Goal: Task Accomplishment & Management: Manage account settings

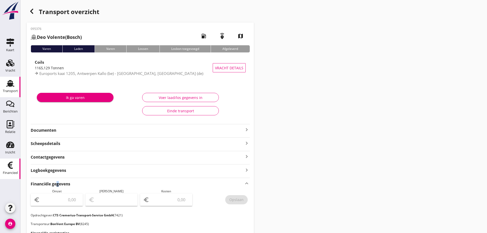
click at [9, 172] on div "Financieel" at bounding box center [10, 172] width 15 height 3
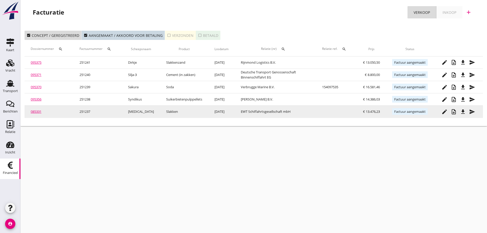
click at [465, 114] on icon "file_download" at bounding box center [463, 112] width 6 height 6
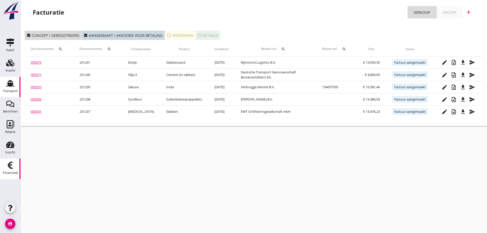
click at [13, 87] on div "Transport" at bounding box center [10, 90] width 15 height 7
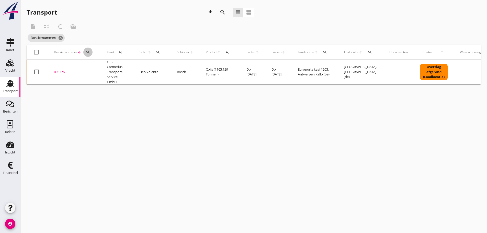
click at [87, 53] on icon "search" at bounding box center [88, 52] width 4 height 4
click at [94, 65] on input "Zoeken op dossiernummer..." at bounding box center [111, 67] width 53 height 8
click at [62, 74] on div "095376" at bounding box center [74, 72] width 41 height 5
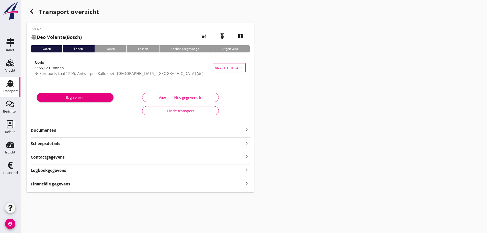
click at [247, 185] on icon "keyboard_arrow_right" at bounding box center [247, 183] width 6 height 7
click at [34, 10] on icon "button" at bounding box center [32, 11] width 6 height 6
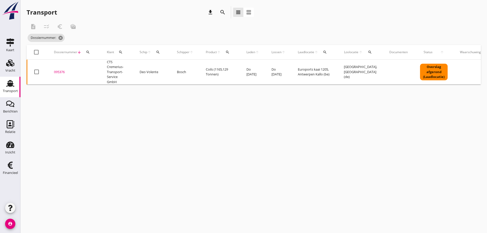
click at [87, 52] on icon "search" at bounding box center [88, 52] width 4 height 4
click at [93, 66] on input "Zoeken op dossiernummer..." at bounding box center [111, 67] width 53 height 8
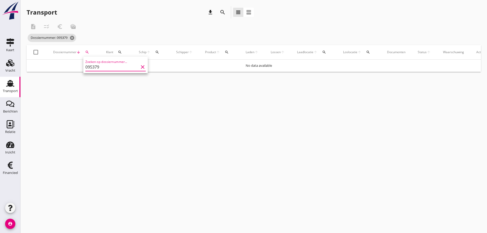
type input "095379"
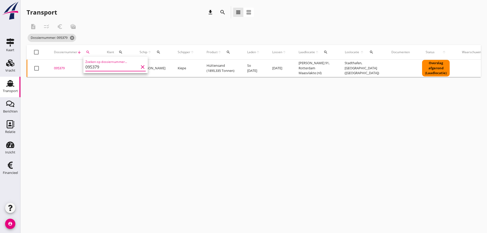
click at [61, 66] on div "095379" at bounding box center [74, 68] width 41 height 5
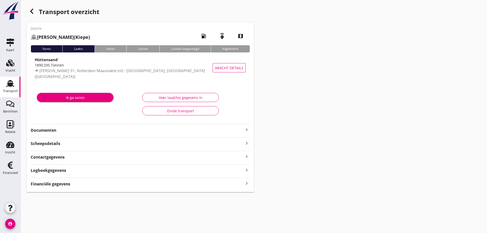
click at [67, 187] on div "095379 [PERSON_NAME] ([PERSON_NAME]) local_gas_station emergency_share map Vare…" at bounding box center [140, 108] width 227 height 170
click at [66, 183] on strong "Financiële gegevens" at bounding box center [51, 184] width 40 height 6
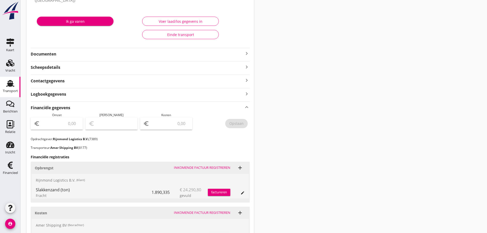
scroll to position [77, 0]
click at [224, 191] on div "factureren" at bounding box center [219, 191] width 23 height 5
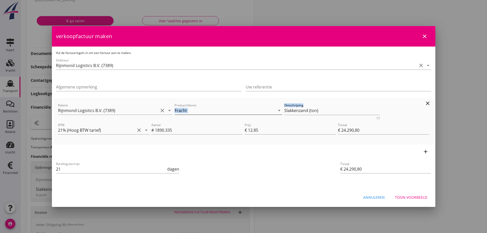
drag, startPoint x: 331, startPoint y: 106, endPoint x: 263, endPoint y: 109, distance: 68.4
click at [260, 109] on div "Relatie Rijnmond Logistics B.V. (7389) clear arrow_drop_down Product/dienst Fra…" at bounding box center [243, 111] width 373 height 20
click at [334, 101] on div "Omschrijving Slakkenzand (ton) 17" at bounding box center [332, 111] width 98 height 20
drag, startPoint x: 326, startPoint y: 111, endPoint x: 214, endPoint y: 105, distance: 111.4
click at [215, 106] on div "Relatie Rijnmond Logistics B.V. (7389) clear arrow_drop_down Product/dienst Fra…" at bounding box center [243, 111] width 373 height 20
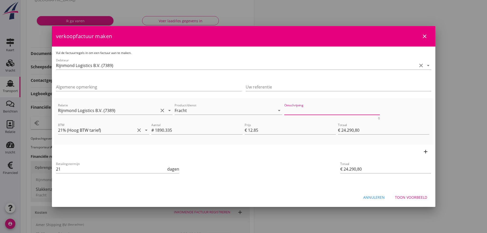
click at [416, 190] on div "Annuleren Toon voorbeeld" at bounding box center [244, 196] width 384 height 17
click at [417, 198] on div "Toon voorbeeld" at bounding box center [411, 197] width 32 height 5
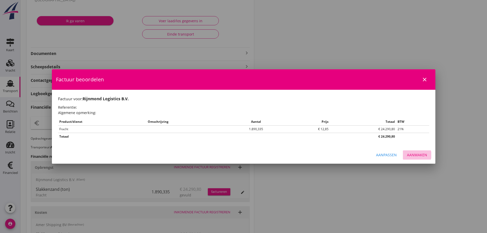
click at [419, 157] on div "Aanmaken" at bounding box center [417, 154] width 20 height 5
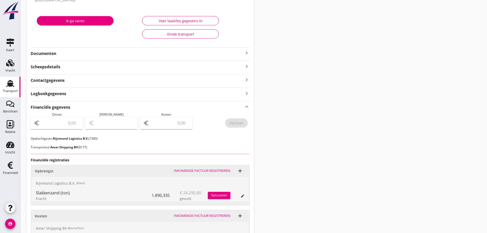
click at [57, 125] on input "number" at bounding box center [60, 123] width 39 height 8
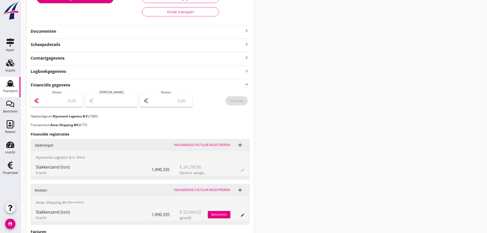
scroll to position [128, 0]
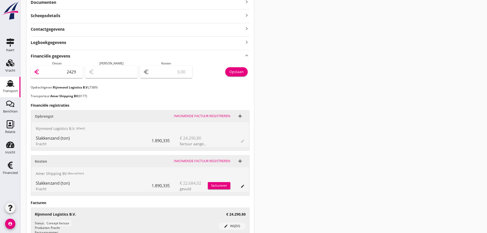
type input "24290"
type input "24290.80"
click at [232, 71] on div "Opslaan" at bounding box center [236, 71] width 14 height 5
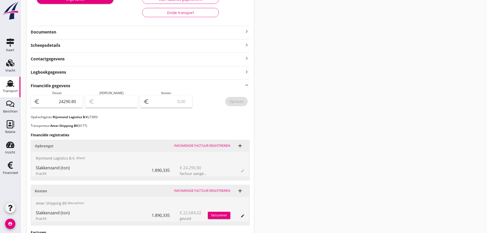
scroll to position [181, 0]
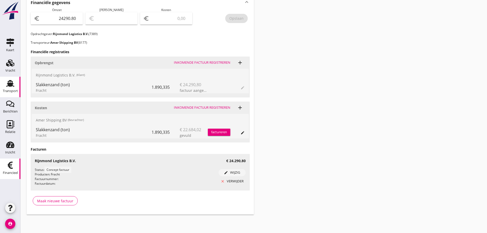
click at [17, 167] on link "Financieel Financieel" at bounding box center [10, 169] width 20 height 20
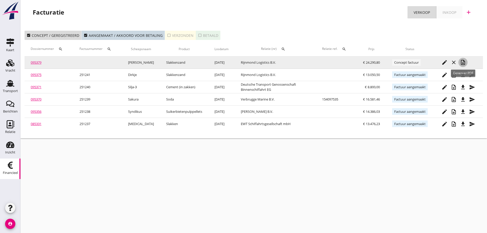
click at [464, 63] on icon "note_add" at bounding box center [463, 62] width 6 height 6
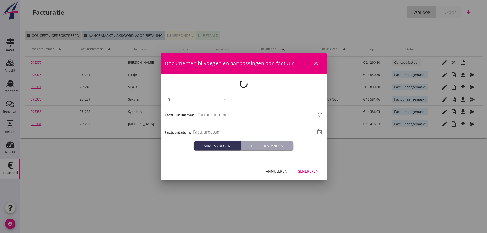
type input "[DATE]"
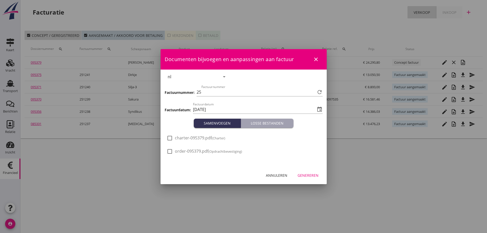
type input "1242"
click at [317, 176] on div "Genereren" at bounding box center [308, 175] width 21 height 5
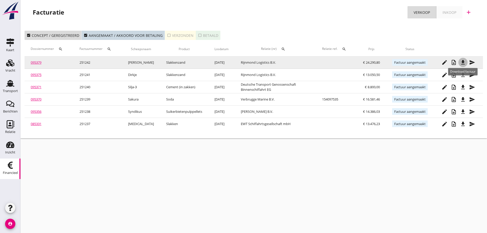
click at [466, 60] on icon "file_download" at bounding box center [463, 62] width 6 height 6
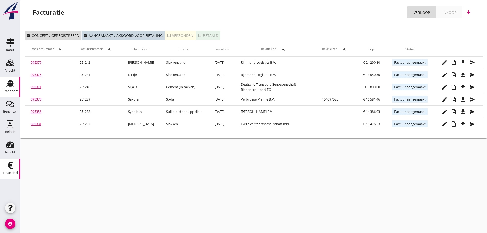
click at [13, 89] on div "Transport" at bounding box center [10, 90] width 15 height 7
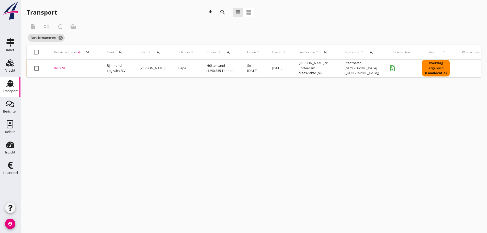
click at [89, 52] on icon "search" at bounding box center [88, 52] width 4 height 4
click at [92, 68] on input "Zoeken op dossiernummer..." at bounding box center [111, 67] width 53 height 8
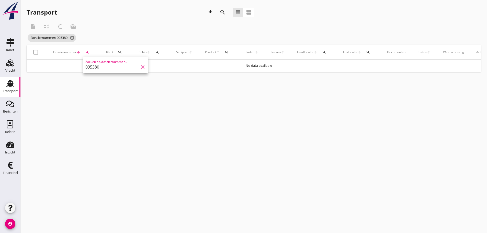
type input "095380"
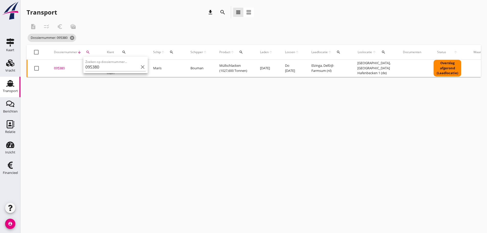
click at [63, 67] on div "095380" at bounding box center [74, 68] width 41 height 5
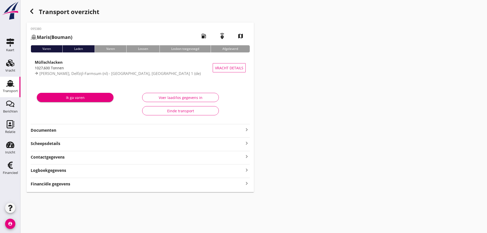
click at [71, 182] on div "Financiële gegevens keyboard_arrow_right" at bounding box center [140, 183] width 219 height 7
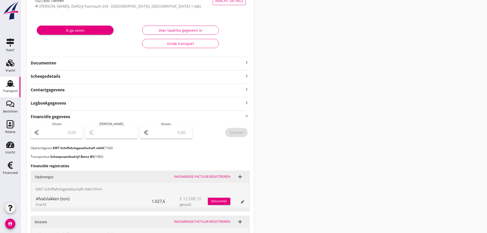
scroll to position [146, 0]
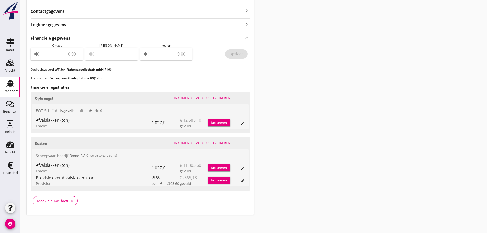
click at [214, 127] on div "factureren" at bounding box center [219, 123] width 23 height 12
click at [214, 123] on div "factureren" at bounding box center [219, 122] width 23 height 5
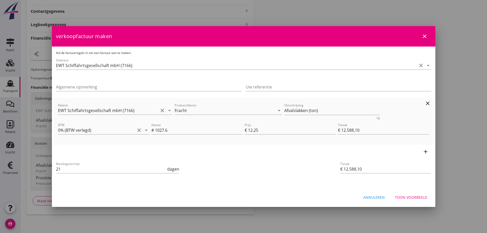
drag, startPoint x: 335, startPoint y: 115, endPoint x: 199, endPoint y: 100, distance: 136.6
click at [199, 100] on div "Relatie EWT Schiffahrtsgesellschaft mbH (7166) clear arrow_drop_down Product/di…" at bounding box center [243, 121] width 375 height 42
drag, startPoint x: 346, startPoint y: 103, endPoint x: 329, endPoint y: 106, distance: 17.9
click at [330, 106] on div "Omschrijving Afvalslakken (ton) 18" at bounding box center [332, 111] width 98 height 20
drag, startPoint x: 317, startPoint y: 110, endPoint x: 180, endPoint y: 87, distance: 138.6
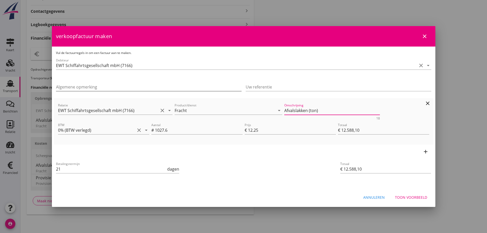
click at [181, 89] on div "Vul de factuurregels in om een factuur aan te maken. Debiteur EWT Schiffahrtsge…" at bounding box center [244, 118] width 384 height 142
click at [410, 197] on div "Toon voorbeeld" at bounding box center [411, 197] width 32 height 5
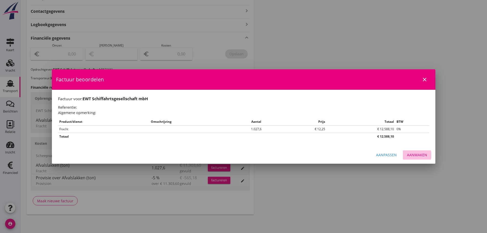
click at [414, 154] on div "Aanmaken" at bounding box center [417, 154] width 20 height 5
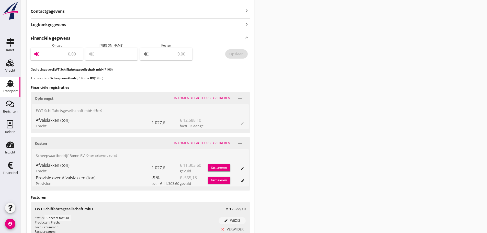
click at [63, 57] on input "number" at bounding box center [60, 54] width 39 height 8
type input "12588"
type input "12588.10"
click at [239, 55] on div "Opslaan" at bounding box center [236, 53] width 14 height 5
click at [13, 173] on div "Financieel" at bounding box center [10, 172] width 15 height 3
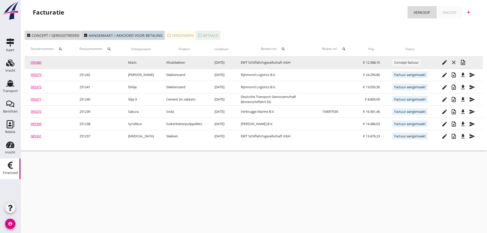
click at [461, 61] on icon "note_add" at bounding box center [463, 62] width 6 height 6
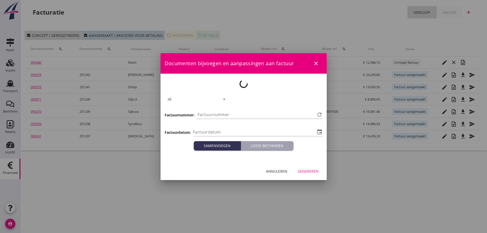
type input "[DATE]"
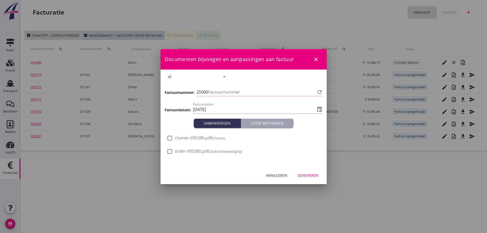
type input "1243"
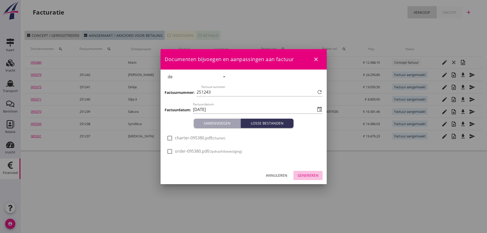
click at [308, 176] on div "Genereren" at bounding box center [308, 175] width 21 height 5
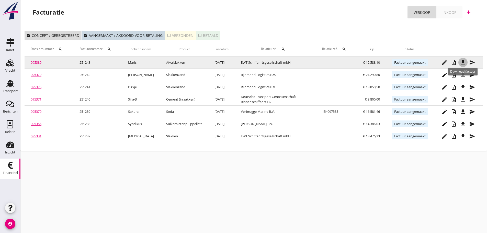
click at [463, 64] on icon "file_download" at bounding box center [463, 62] width 6 height 6
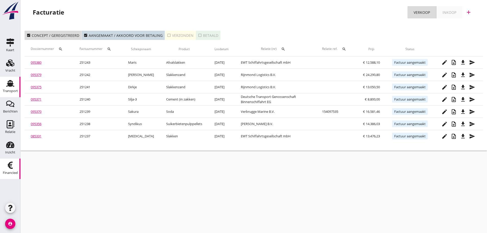
click at [14, 87] on icon "Transport" at bounding box center [10, 83] width 8 height 8
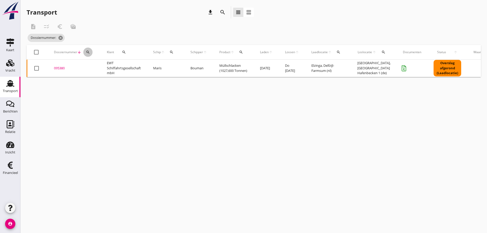
click at [88, 51] on icon "search" at bounding box center [88, 52] width 4 height 4
drag, startPoint x: 163, startPoint y: 159, endPoint x: 160, endPoint y: 156, distance: 4.2
click at [163, 159] on div "cancel You are impersonating another user. Transport download search view_headl…" at bounding box center [253, 116] width 467 height 233
click at [88, 52] on icon "search" at bounding box center [88, 52] width 4 height 4
click at [91, 67] on input "Zoeken op dossiernummer..." at bounding box center [111, 67] width 53 height 8
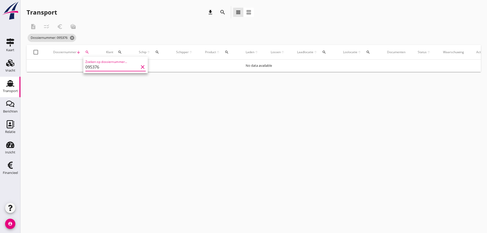
type input "095376"
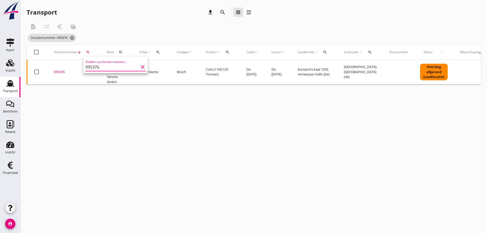
click at [63, 71] on div "095376" at bounding box center [74, 72] width 41 height 5
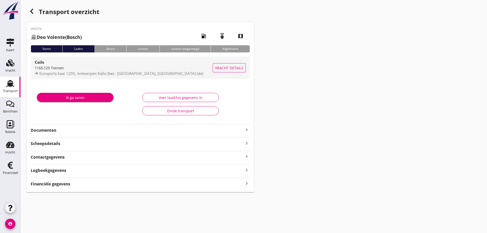
click at [83, 69] on div "1165,129 Tonnen" at bounding box center [124, 67] width 178 height 5
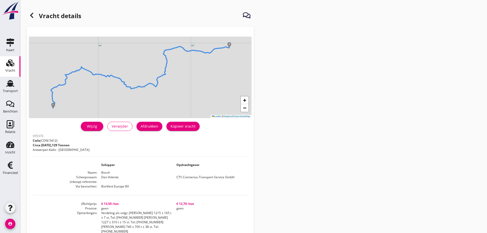
click at [32, 16] on icon at bounding box center [32, 15] width 6 height 6
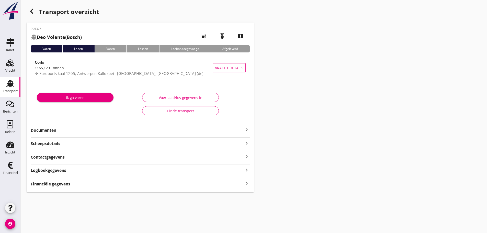
click at [9, 88] on div "Transport" at bounding box center [10, 90] width 15 height 7
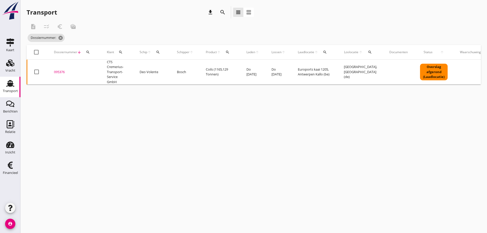
click at [87, 52] on icon "search" at bounding box center [88, 52] width 4 height 4
click at [94, 67] on input "Zoeken op dossiernummer..." at bounding box center [111, 67] width 53 height 8
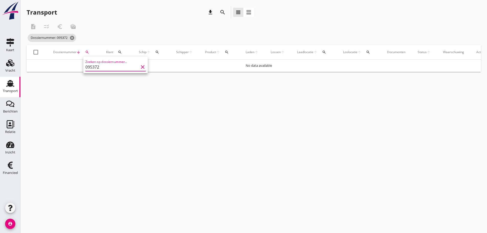
type input "095372"
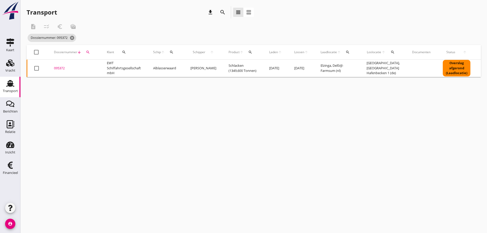
drag, startPoint x: 58, startPoint y: 68, endPoint x: 64, endPoint y: 73, distance: 8.3
click at [58, 68] on div "095372" at bounding box center [74, 68] width 41 height 5
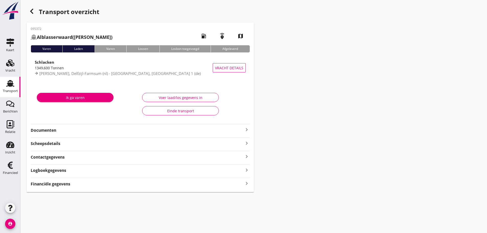
click at [61, 185] on strong "Financiële gegevens" at bounding box center [51, 184] width 40 height 6
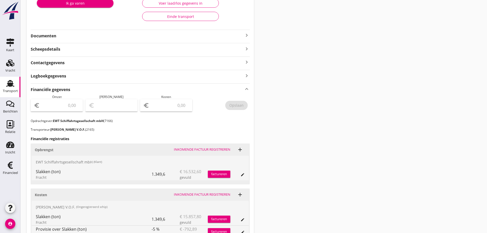
scroll to position [128, 0]
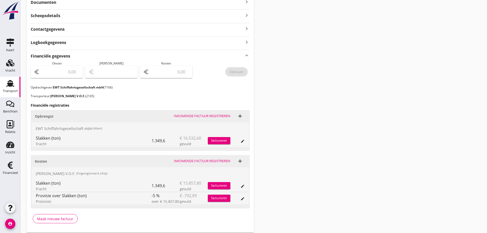
click at [66, 72] on input "number" at bounding box center [60, 72] width 39 height 8
click at [214, 138] on div "factureren" at bounding box center [219, 140] width 23 height 5
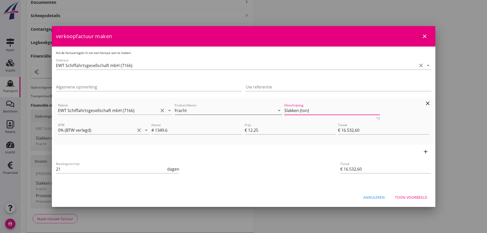
drag, startPoint x: 315, startPoint y: 113, endPoint x: 174, endPoint y: 107, distance: 141.8
click at [174, 107] on div "Relatie EWT Schiffahrtsgesellschaft mbH (7166) clear arrow_drop_down Product/di…" at bounding box center [243, 111] width 373 height 20
drag, startPoint x: 408, startPoint y: 196, endPoint x: 410, endPoint y: 194, distance: 3.6
click at [408, 196] on div "Toon voorbeeld" at bounding box center [411, 197] width 32 height 5
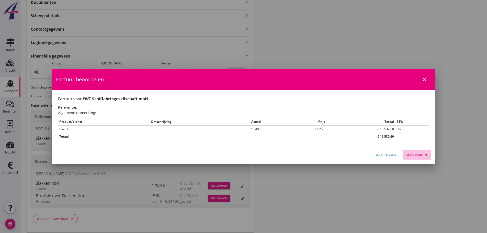
click at [418, 153] on div "Aanmaken" at bounding box center [417, 154] width 20 height 5
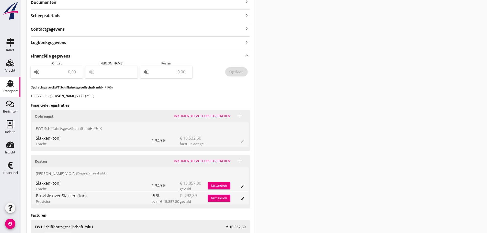
click at [66, 70] on input "number" at bounding box center [60, 72] width 39 height 8
type input "16532"
type input "16532.60"
click at [235, 72] on div "Opslaan" at bounding box center [236, 71] width 14 height 5
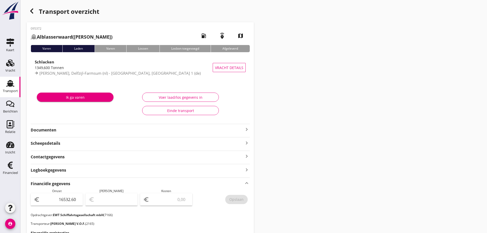
scroll to position [0, 0]
click at [31, 11] on use "button" at bounding box center [31, 11] width 3 height 5
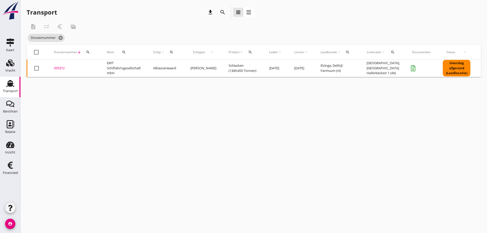
click at [89, 52] on icon "search" at bounding box center [88, 52] width 4 height 4
click at [92, 64] on input "Zoeken op dossiernummer..." at bounding box center [111, 67] width 53 height 8
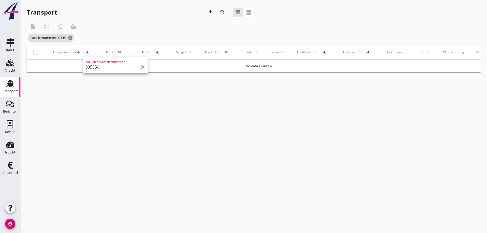
type input "095350"
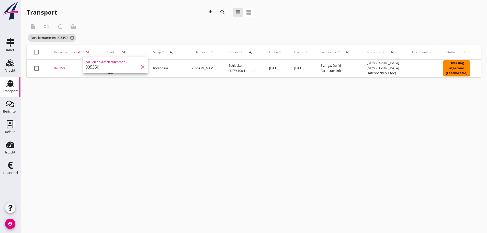
click at [57, 68] on div "095350" at bounding box center [74, 68] width 41 height 5
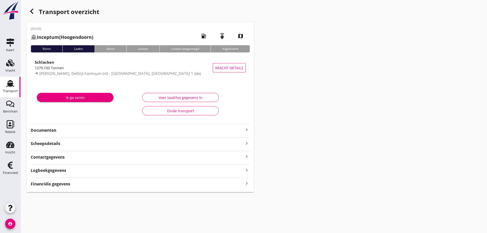
drag, startPoint x: 60, startPoint y: 182, endPoint x: 81, endPoint y: 183, distance: 20.7
click at [60, 183] on strong "Financiële gegevens" at bounding box center [51, 184] width 40 height 6
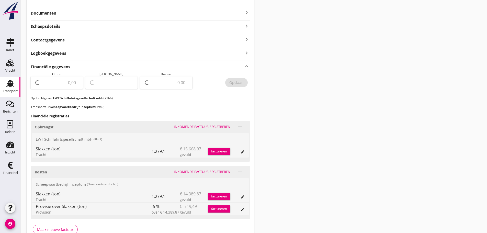
scroll to position [146, 0]
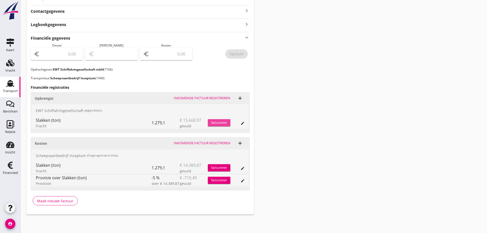
click at [223, 125] on div "factureren" at bounding box center [219, 122] width 23 height 5
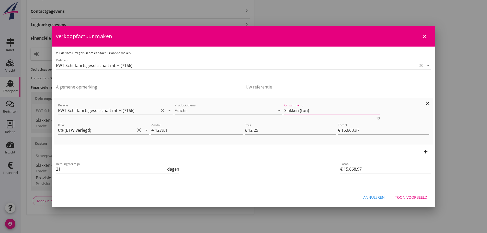
drag, startPoint x: 310, startPoint y: 112, endPoint x: 175, endPoint y: 112, distance: 135.0
click at [175, 112] on div "Relatie EWT Schiffahrtsgesellschaft mbH (7166) clear arrow_drop_down Product/di…" at bounding box center [243, 111] width 373 height 20
click at [410, 195] on div "Toon voorbeeld" at bounding box center [411, 197] width 32 height 5
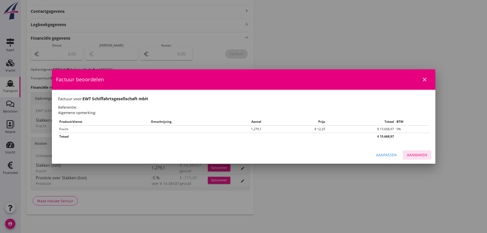
click at [418, 155] on div "Aanmaken" at bounding box center [417, 154] width 20 height 5
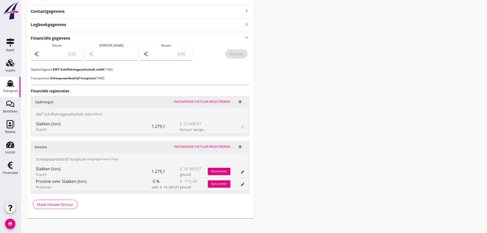
click at [53, 51] on input "number" at bounding box center [60, 54] width 39 height 8
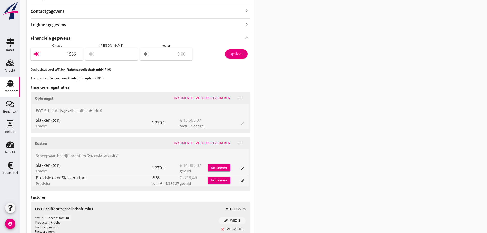
type input "15668"
type input "15668.98"
click at [237, 51] on div "Opslaan" at bounding box center [236, 53] width 14 height 5
click at [13, 171] on div "Financieel" at bounding box center [10, 172] width 15 height 7
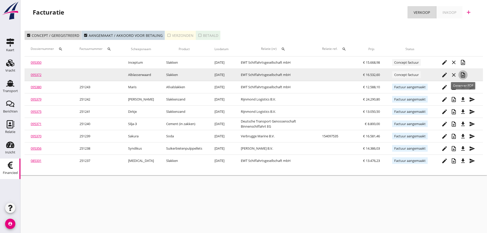
click at [463, 74] on icon "note_add" at bounding box center [463, 75] width 6 height 6
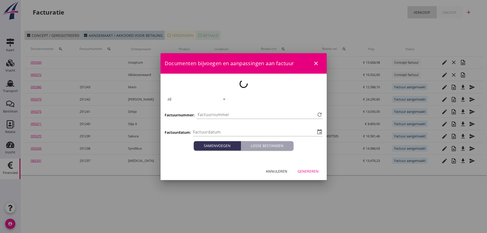
type input "[DATE]"
type input "1244"
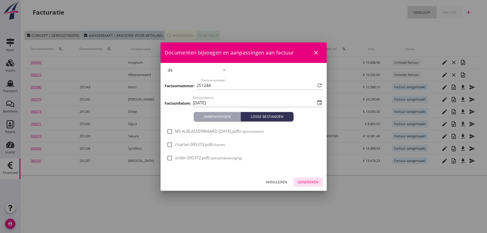
drag, startPoint x: 310, startPoint y: 183, endPoint x: 316, endPoint y: 181, distance: 6.5
click at [311, 183] on div "Genereren" at bounding box center [308, 181] width 21 height 5
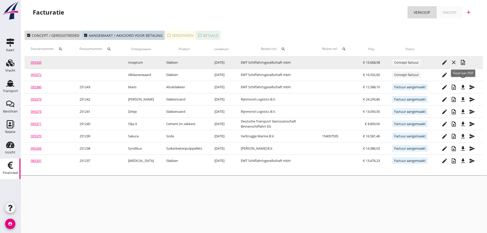
drag, startPoint x: 462, startPoint y: 63, endPoint x: 465, endPoint y: 62, distance: 2.8
click at [463, 63] on icon "note_add" at bounding box center [463, 62] width 6 height 6
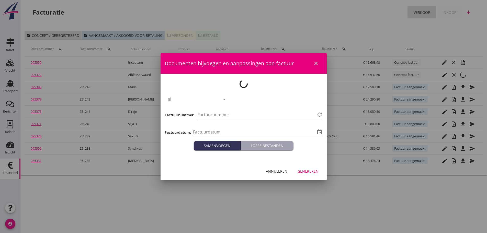
type input "[DATE]"
type input "1245"
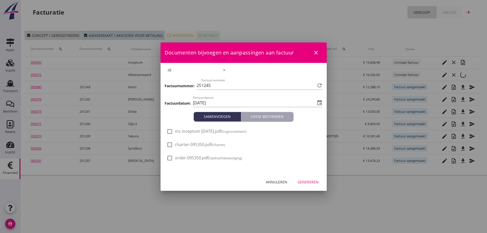
click at [311, 181] on div "Genereren" at bounding box center [308, 181] width 21 height 5
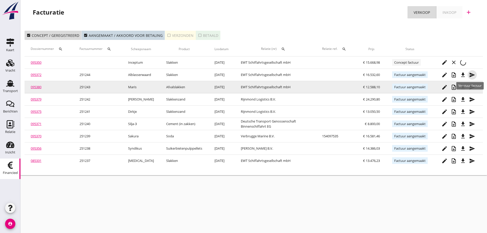
drag, startPoint x: 472, startPoint y: 74, endPoint x: 467, endPoint y: 85, distance: 12.1
click at [468, 86] on tbody "095350 Inceptum Slakken [DATE] EWT Schiffahrtsgesellschaft mbH € 15.668,98 Conc…" at bounding box center [254, 112] width 458 height 110
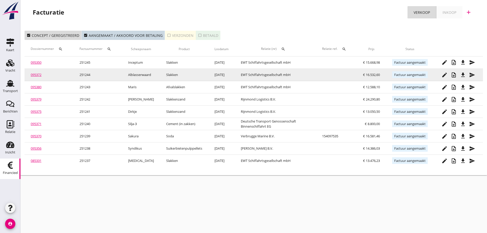
click at [464, 77] on icon "file_download" at bounding box center [463, 75] width 6 height 6
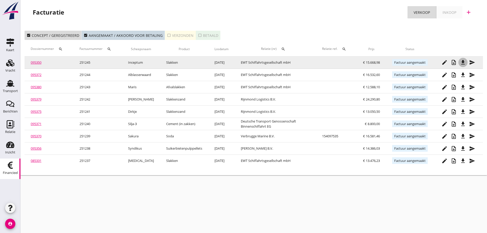
click at [459, 62] on div "file_download" at bounding box center [462, 62] width 9 height 6
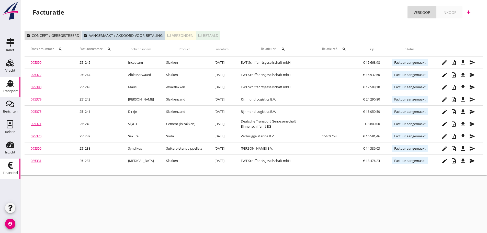
click at [9, 89] on div "Transport" at bounding box center [10, 90] width 15 height 7
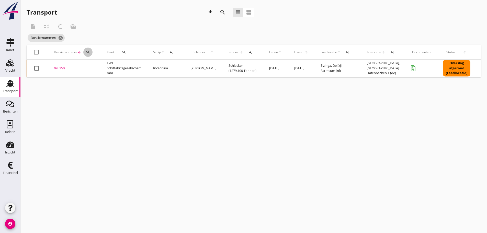
click at [86, 53] on icon "search" at bounding box center [88, 52] width 4 height 4
drag, startPoint x: 93, startPoint y: 67, endPoint x: 97, endPoint y: 67, distance: 4.1
click at [96, 67] on input "Zoeken op dossiernummer..." at bounding box center [111, 67] width 53 height 8
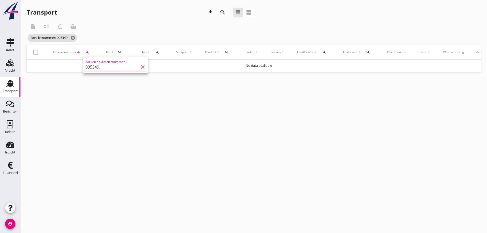
type input "095349"
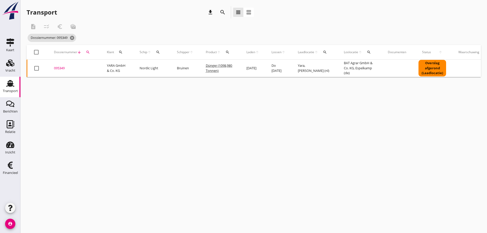
click at [61, 67] on div "095349" at bounding box center [74, 68] width 41 height 5
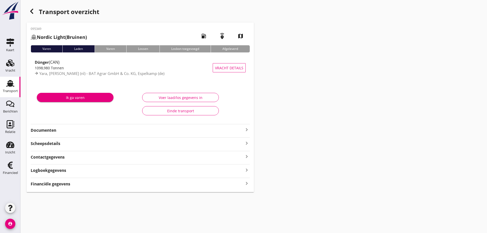
click at [87, 185] on div "Financiële gegevens keyboard_arrow_right" at bounding box center [140, 183] width 219 height 7
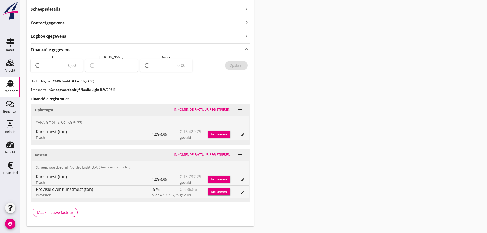
scroll to position [146, 0]
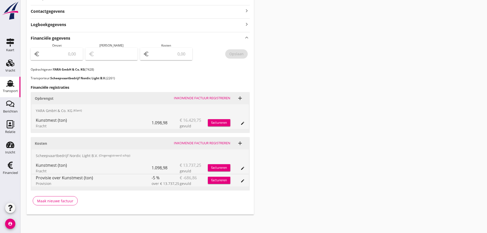
click at [214, 123] on div "factureren" at bounding box center [219, 122] width 23 height 5
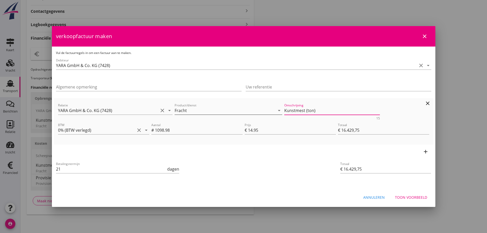
drag, startPoint x: 318, startPoint y: 111, endPoint x: 209, endPoint y: 111, distance: 108.7
click at [209, 111] on div "Relatie YARA GmbH & Co. KG (7428) clear arrow_drop_down Product/dienst Fracht a…" at bounding box center [243, 111] width 373 height 20
click at [371, 196] on div "Annuleren" at bounding box center [373, 197] width 21 height 5
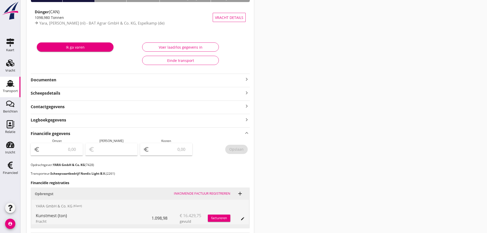
scroll to position [43, 0]
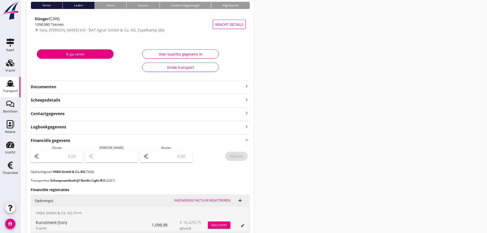
drag, startPoint x: 246, startPoint y: 85, endPoint x: 242, endPoint y: 92, distance: 7.9
click at [246, 85] on icon "keyboard_arrow_right" at bounding box center [247, 86] width 6 height 6
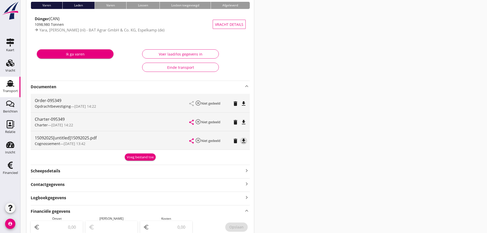
drag, startPoint x: 246, startPoint y: 142, endPoint x: 249, endPoint y: 142, distance: 3.1
click at [248, 142] on div "15092025[untitled]15092025.pdf Cognossement — [DATE] 13:42 share highlight_off …" at bounding box center [140, 140] width 219 height 18
click at [241, 140] on icon "file_download" at bounding box center [244, 141] width 6 height 6
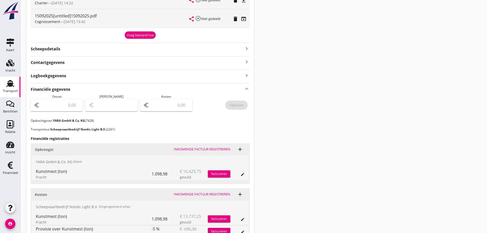
scroll to position [171, 0]
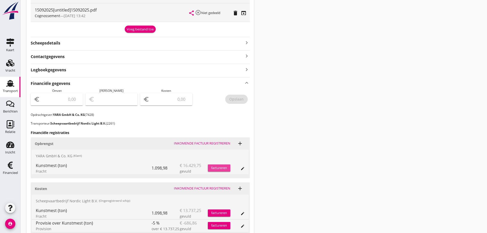
click at [222, 170] on div "factureren" at bounding box center [219, 167] width 23 height 5
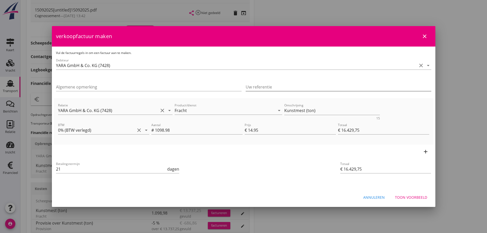
click at [287, 86] on input "Uw referentie" at bounding box center [339, 87] width 186 height 8
type input "0011965836"
drag, startPoint x: 319, startPoint y: 110, endPoint x: 225, endPoint y: 97, distance: 94.2
click at [225, 97] on div "Vul de factuurregels in om een factuur aan te maken. Debiteur YARA GmbH & Co. K…" at bounding box center [244, 118] width 384 height 142
click at [409, 198] on div "Toon voorbeeld" at bounding box center [411, 197] width 32 height 5
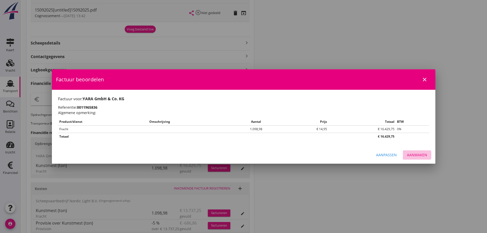
click at [422, 157] on div "Aanmaken" at bounding box center [417, 154] width 20 height 5
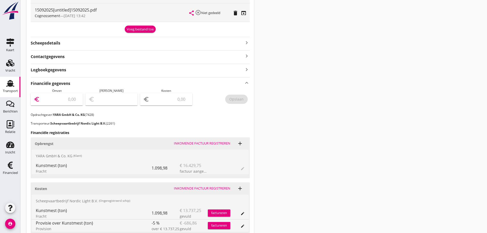
click at [64, 98] on input "number" at bounding box center [60, 99] width 39 height 8
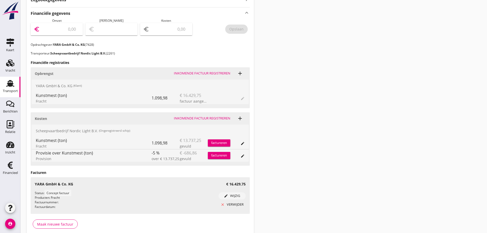
scroll to position [248, 0]
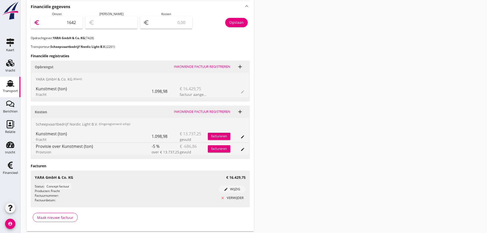
type input "16429"
type input "16429.75"
click at [238, 20] on div "Opslaan" at bounding box center [236, 22] width 14 height 5
click at [11, 167] on icon "Financieel" at bounding box center [10, 165] width 8 height 8
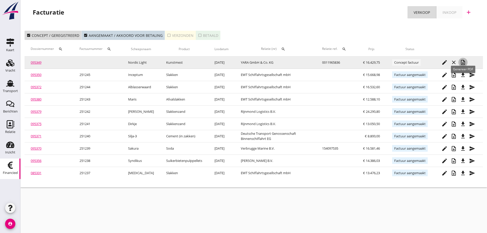
click at [462, 63] on icon "note_add" at bounding box center [463, 62] width 6 height 6
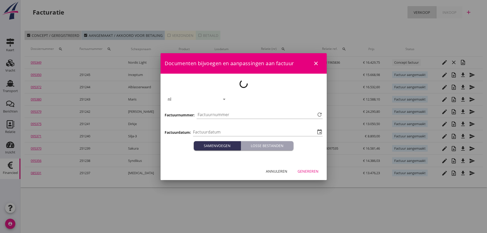
type input "[DATE]"
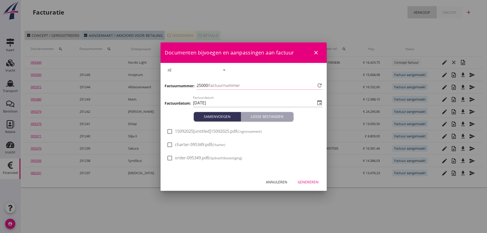
type input "1246"
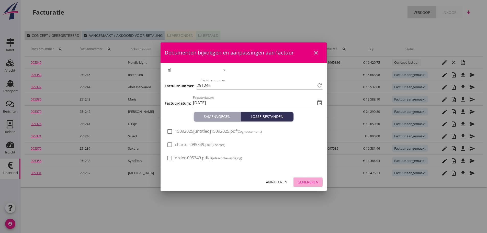
drag, startPoint x: 306, startPoint y: 185, endPoint x: 311, endPoint y: 181, distance: 5.9
click at [307, 184] on button "Genereren" at bounding box center [308, 181] width 29 height 9
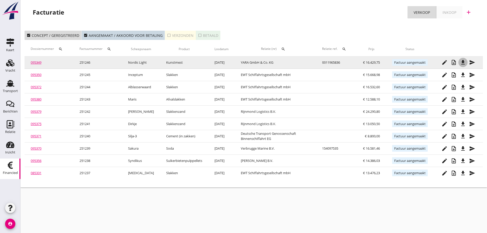
click at [464, 65] on icon "file_download" at bounding box center [463, 62] width 6 height 6
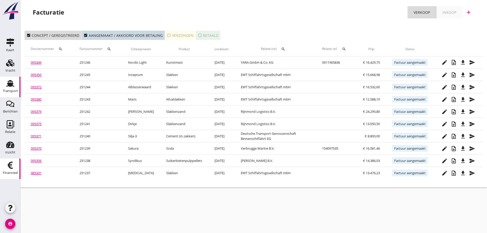
drag, startPoint x: 464, startPoint y: 65, endPoint x: 4, endPoint y: 85, distance: 460.7
click at [4, 85] on div "Transport" at bounding box center [10, 83] width 12 height 8
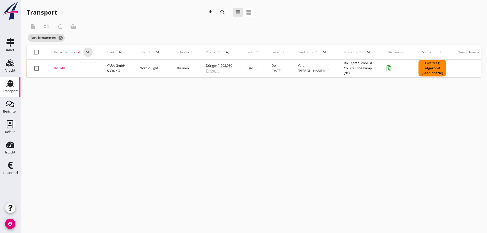
drag, startPoint x: 89, startPoint y: 53, endPoint x: 91, endPoint y: 58, distance: 5.5
click at [89, 53] on icon "search" at bounding box center [88, 52] width 4 height 4
click at [93, 68] on input "Zoeken op dossiernummer..." at bounding box center [111, 67] width 53 height 8
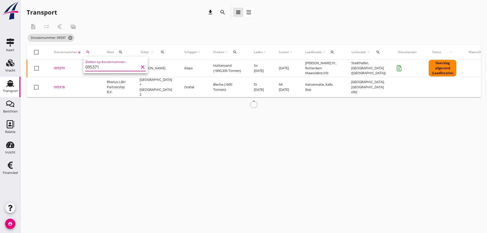
type input "095371"
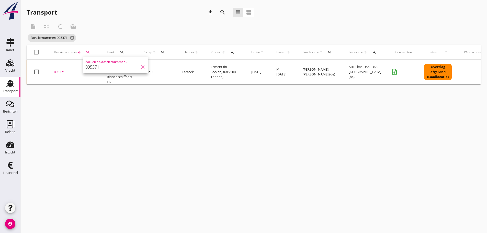
drag, startPoint x: 60, startPoint y: 73, endPoint x: 60, endPoint y: 77, distance: 3.6
click at [60, 74] on div "095371" at bounding box center [74, 72] width 41 height 5
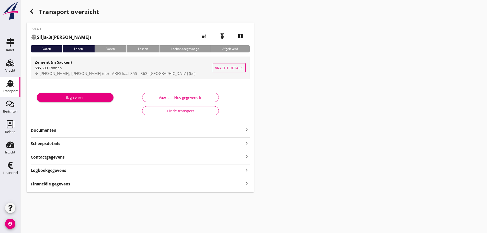
click at [54, 62] on strong "Zement (in Säcken)" at bounding box center [53, 62] width 37 height 5
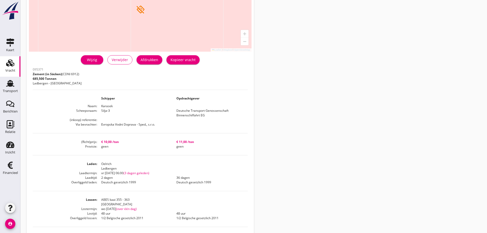
scroll to position [130, 0]
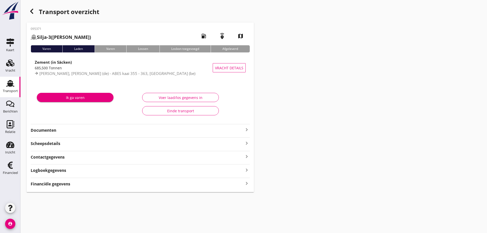
click at [246, 128] on icon "keyboard_arrow_right" at bounding box center [247, 130] width 6 height 6
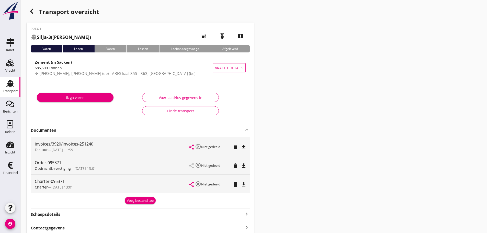
click at [243, 184] on icon "file_download" at bounding box center [244, 184] width 6 height 6
drag, startPoint x: 16, startPoint y: 167, endPoint x: 21, endPoint y: 190, distance: 23.6
click at [16, 167] on div "Financieel" at bounding box center [10, 165] width 12 height 8
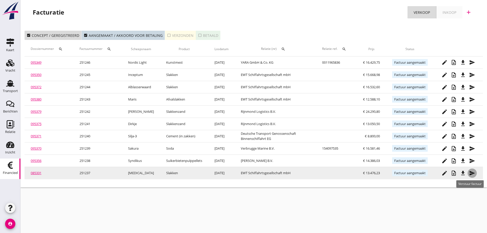
click at [471, 175] on icon "send" at bounding box center [472, 173] width 6 height 6
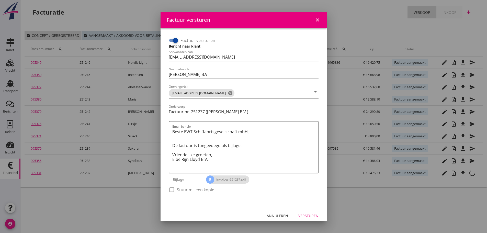
drag, startPoint x: 170, startPoint y: 187, endPoint x: 176, endPoint y: 188, distance: 6.2
click at [172, 186] on div at bounding box center [171, 189] width 9 height 9
checkbox input "true"
click at [306, 216] on div "Versturen" at bounding box center [308, 215] width 20 height 5
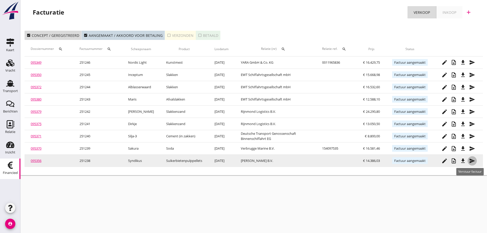
click at [470, 161] on icon "send" at bounding box center [472, 161] width 6 height 6
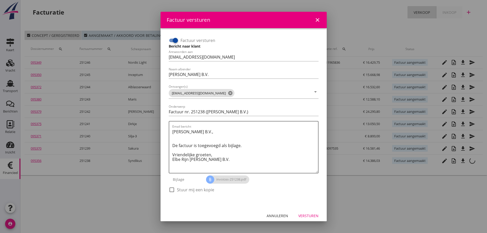
drag, startPoint x: 174, startPoint y: 190, endPoint x: 194, endPoint y: 193, distance: 20.4
click at [176, 191] on div "check_box_outline_blank Stuur mij een kopie" at bounding box center [192, 190] width 46 height 6
click at [304, 216] on div "Versturen" at bounding box center [308, 215] width 20 height 5
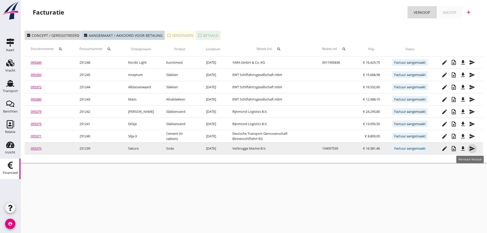
click at [474, 150] on icon "send" at bounding box center [472, 148] width 6 height 6
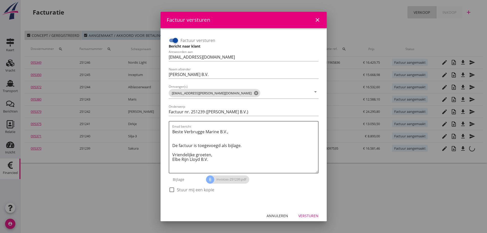
drag, startPoint x: 173, startPoint y: 188, endPoint x: 245, endPoint y: 227, distance: 81.4
click at [174, 189] on div at bounding box center [171, 189] width 9 height 9
checkbox input "true"
click at [310, 217] on div "Versturen" at bounding box center [308, 215] width 20 height 5
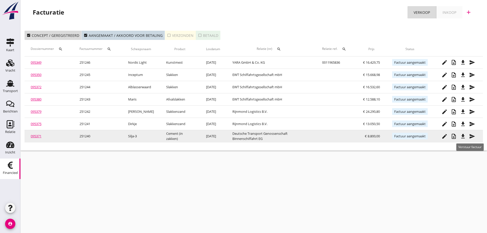
click at [473, 137] on icon "send" at bounding box center [472, 136] width 6 height 6
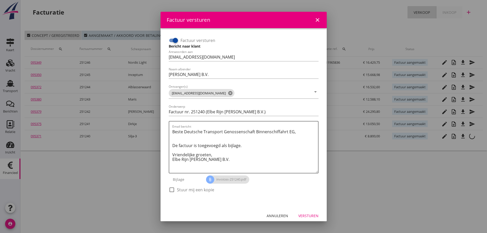
click at [177, 189] on label "Stuur mij een kopie" at bounding box center [195, 189] width 37 height 5
checkbox input "true"
click at [305, 216] on div "Versturen" at bounding box center [308, 215] width 20 height 5
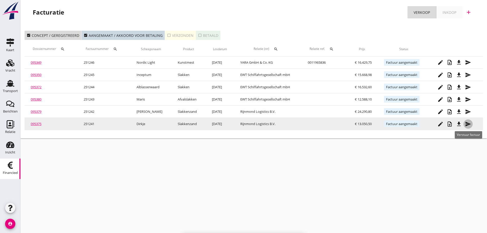
click at [470, 125] on icon "send" at bounding box center [468, 124] width 6 height 6
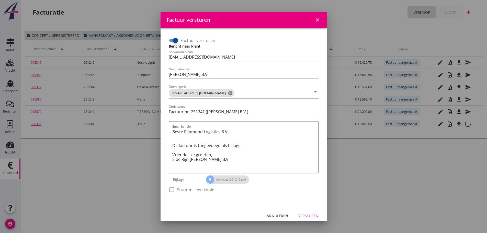
click at [176, 190] on div "check_box_outline_blank Stuur mij een kopie" at bounding box center [192, 190] width 46 height 6
click at [172, 190] on div at bounding box center [171, 189] width 9 height 9
checkbox input "true"
click at [308, 217] on div "Versturen" at bounding box center [308, 215] width 20 height 5
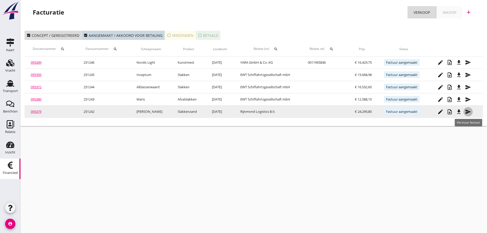
click at [466, 111] on icon "send" at bounding box center [468, 112] width 6 height 6
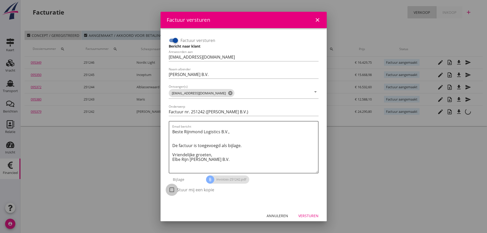
drag, startPoint x: 172, startPoint y: 189, endPoint x: 273, endPoint y: 215, distance: 104.3
click at [172, 189] on div at bounding box center [171, 189] width 9 height 9
checkbox input "true"
click at [298, 215] on div "Versturen" at bounding box center [308, 215] width 20 height 5
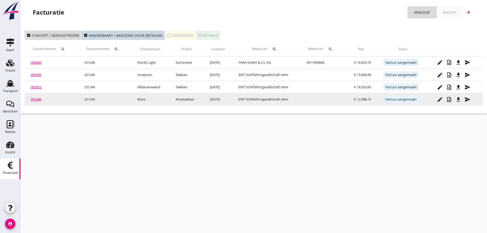
click at [469, 102] on icon "send" at bounding box center [468, 99] width 6 height 6
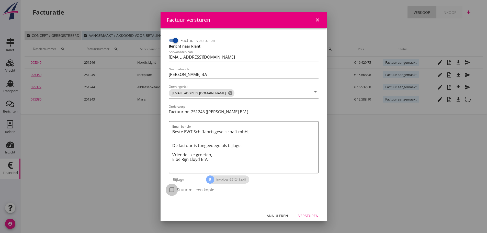
click at [172, 190] on div at bounding box center [171, 189] width 9 height 9
checkbox input "true"
click at [304, 218] on div "Versturen" at bounding box center [308, 215] width 20 height 5
